Goal: Transaction & Acquisition: Purchase product/service

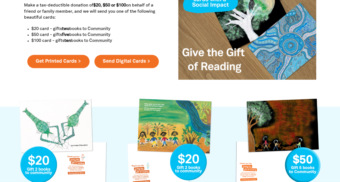
scroll to position [267, 0]
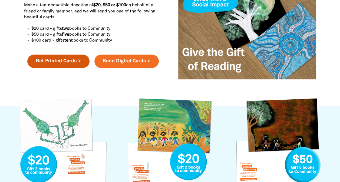
click at [72, 59] on link "Get Printed Cards >" at bounding box center [58, 62] width 62 height 14
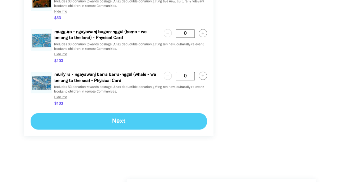
scroll to position [814, 0]
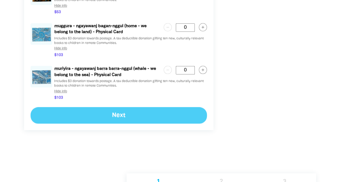
click at [127, 116] on div "Next" at bounding box center [119, 115] width 176 height 17
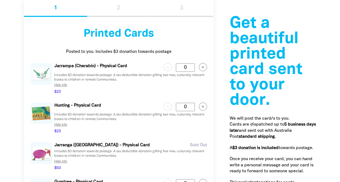
scroll to position [528, 0]
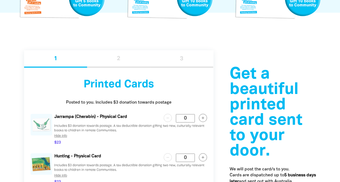
click at [42, 131] on img at bounding box center [42, 125] width 22 height 22
click at [42, 127] on img at bounding box center [42, 125] width 22 height 22
click at [59, 136] on button "Hide info" at bounding box center [60, 136] width 17 height 8
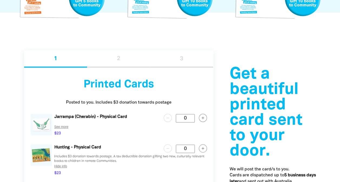
click at [66, 126] on button "See more" at bounding box center [61, 127] width 18 height 8
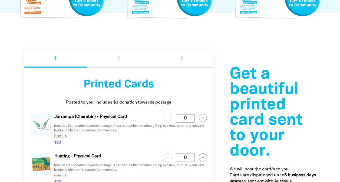
click at [64, 118] on p "Jarrampa (Cherabin) - Physical Card" at bounding box center [106, 117] width 105 height 6
click at [107, 119] on p "Jarrampa (Cherabin) - Physical Card" at bounding box center [106, 117] width 105 height 6
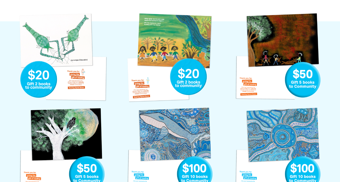
click at [78, 24] on link "Jarrampa Gift Card" at bounding box center [62, 58] width 92 height 92
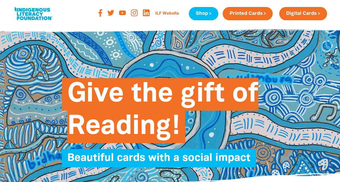
click at [24, 11] on link at bounding box center [33, 13] width 41 height 16
click at [32, 14] on link at bounding box center [33, 13] width 41 height 16
click at [30, 17] on link at bounding box center [33, 13] width 41 height 16
